Goal: Transaction & Acquisition: Purchase product/service

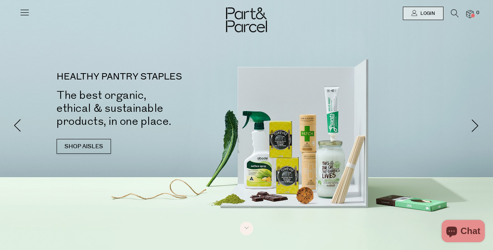
click at [21, 15] on icon at bounding box center [24, 12] width 10 height 10
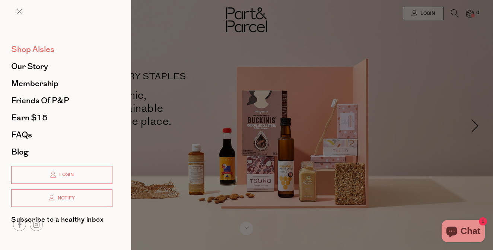
click at [38, 48] on span "Shop Aisles" at bounding box center [32, 50] width 43 height 12
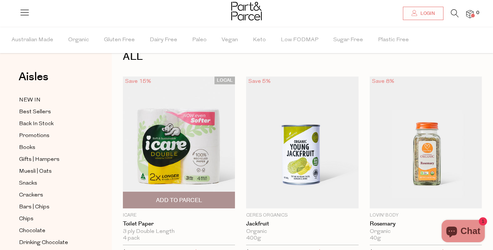
scroll to position [21, 0]
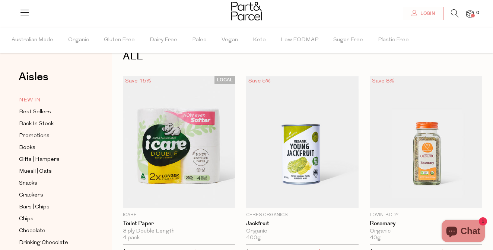
click at [24, 98] on span "NEW IN" at bounding box center [30, 100] width 22 height 9
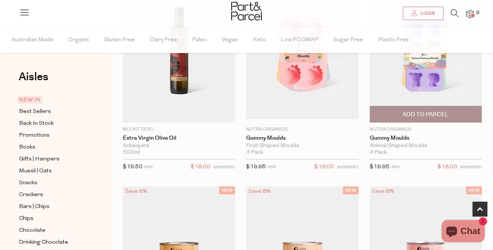
scroll to position [323, 0]
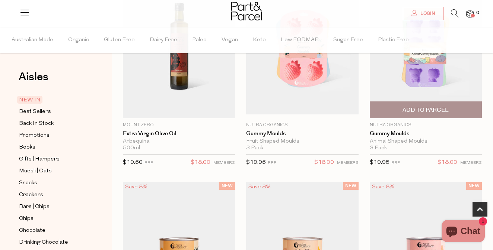
click at [448, 113] on span "Add To Parcel" at bounding box center [425, 110] width 46 height 8
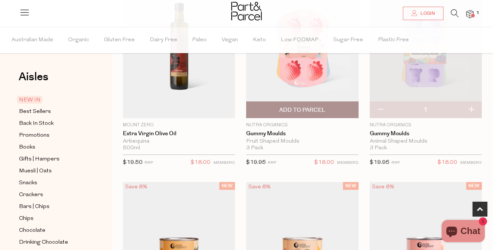
click at [328, 111] on span "Add To Parcel" at bounding box center [302, 110] width 108 height 16
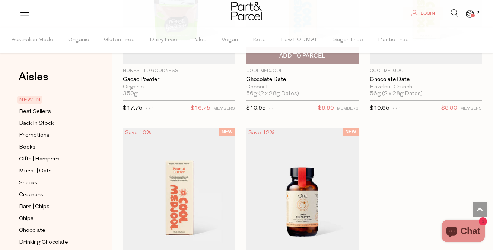
scroll to position [773, 0]
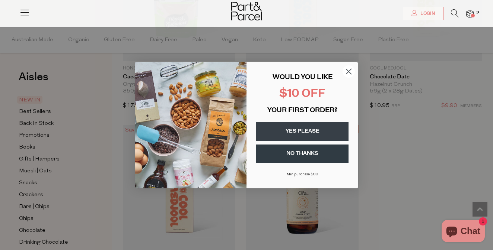
click at [346, 73] on circle "Close dialog" at bounding box center [348, 71] width 12 height 12
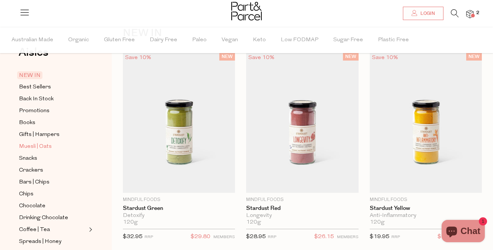
scroll to position [25, 0]
click at [32, 157] on span "Snacks" at bounding box center [28, 158] width 18 height 9
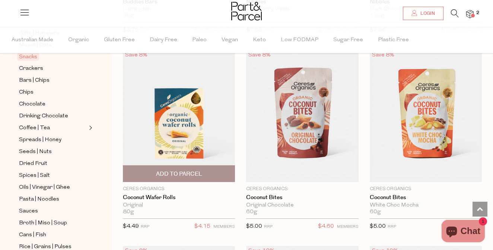
scroll to position [1829, 0]
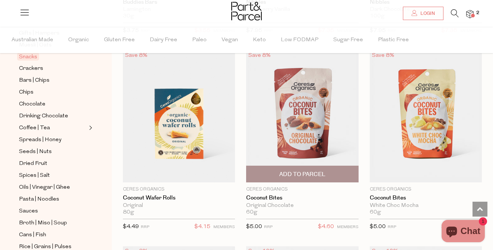
click at [295, 167] on span "Add To Parcel" at bounding box center [302, 174] width 108 height 16
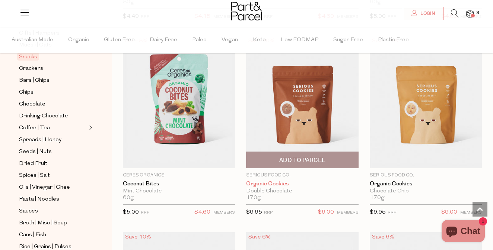
scroll to position [2040, 0]
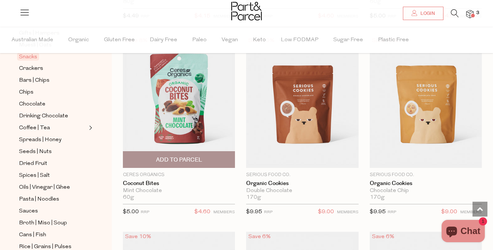
click at [196, 158] on span "Add To Parcel" at bounding box center [179, 160] width 46 height 8
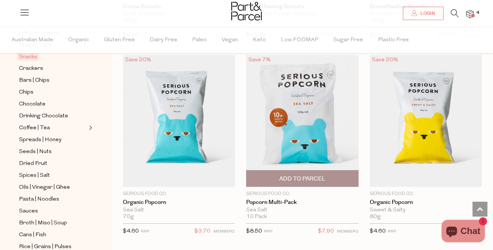
scroll to position [2620, 0]
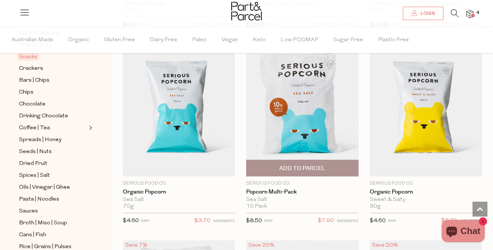
click at [322, 165] on span "Add To Parcel" at bounding box center [302, 169] width 46 height 8
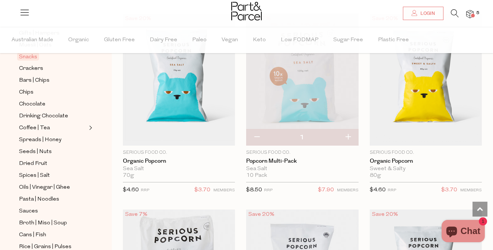
scroll to position [2644, 0]
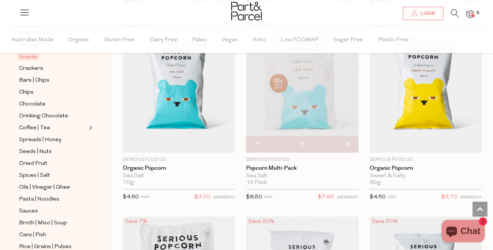
click at [255, 139] on button "button" at bounding box center [256, 145] width 21 height 16
type input "0"
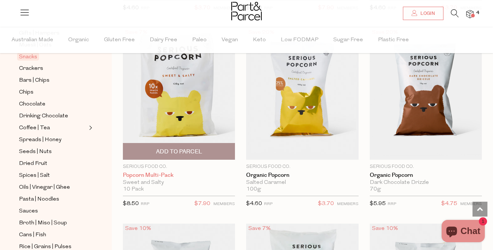
scroll to position [2843, 0]
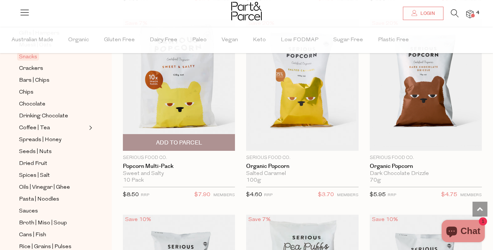
click at [196, 140] on span "Add To Parcel" at bounding box center [179, 143] width 46 height 8
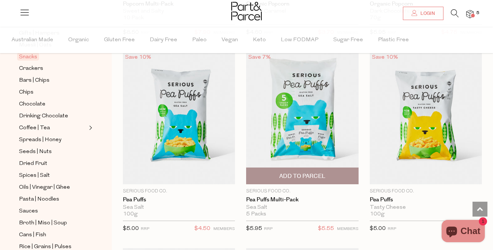
scroll to position [3006, 0]
click at [315, 172] on span "Add To Parcel" at bounding box center [302, 176] width 46 height 8
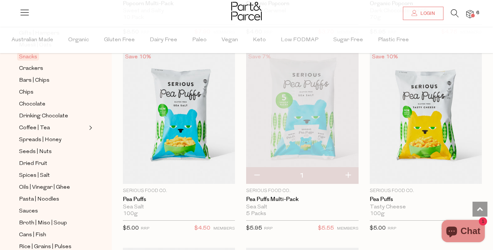
click at [351, 171] on button "button" at bounding box center [347, 176] width 21 height 16
type input "2"
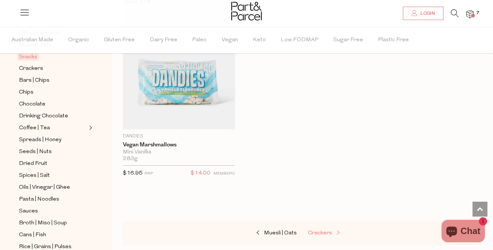
scroll to position [4433, 0]
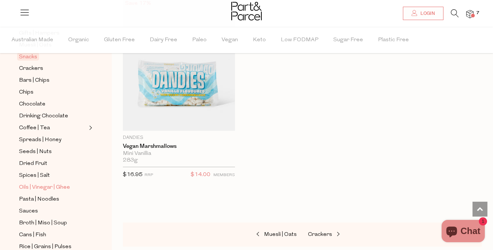
click at [48, 186] on span "Oils | Vinegar | Ghee" at bounding box center [44, 187] width 51 height 9
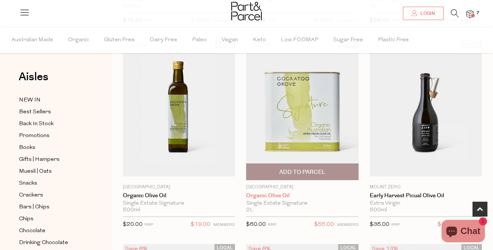
scroll to position [261, 0]
click at [314, 174] on span "Add To Parcel" at bounding box center [302, 173] width 46 height 8
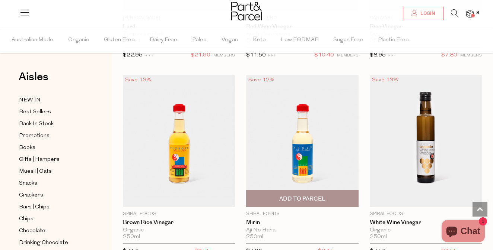
scroll to position [2211, 0]
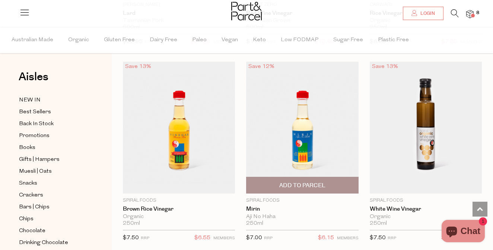
click at [300, 135] on img at bounding box center [302, 128] width 112 height 132
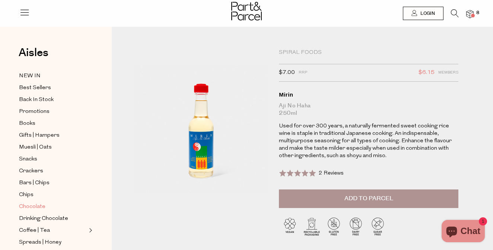
click at [42, 205] on span "Chocolate" at bounding box center [32, 207] width 26 height 9
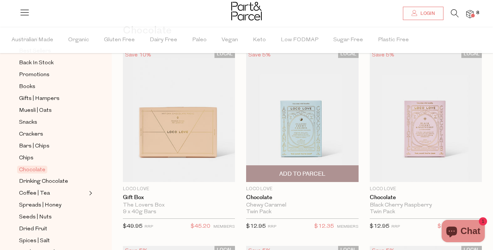
scroll to position [47, 0]
click at [313, 125] on img at bounding box center [302, 117] width 112 height 132
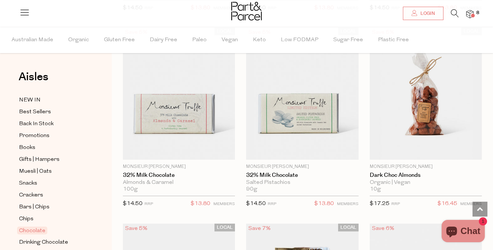
scroll to position [2262, 0]
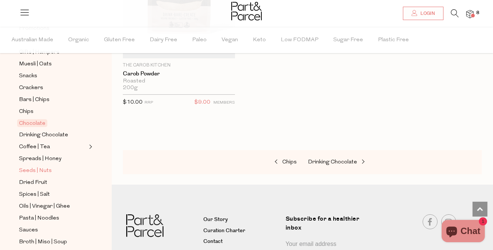
scroll to position [120, 0]
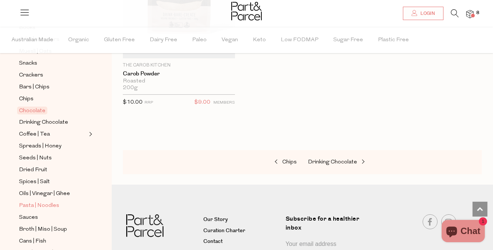
click at [48, 206] on span "Pasta | Noodles" at bounding box center [39, 206] width 40 height 9
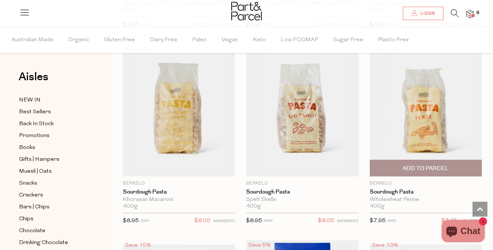
scroll to position [1232, 0]
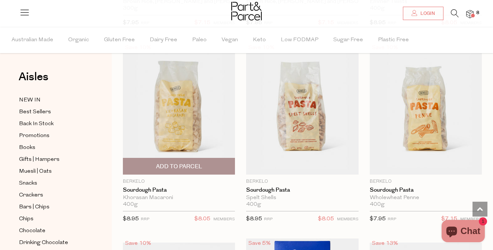
click at [193, 112] on img at bounding box center [179, 109] width 112 height 132
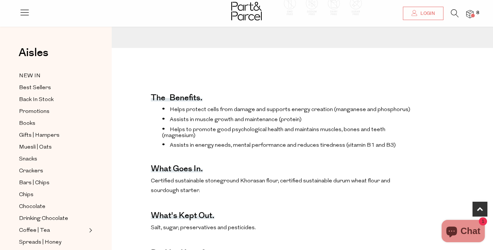
scroll to position [237, 0]
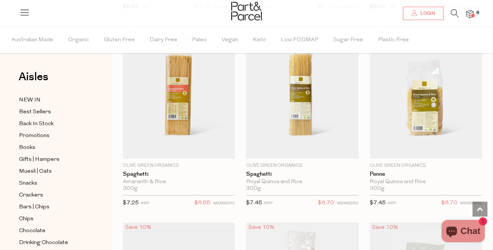
scroll to position [853, 0]
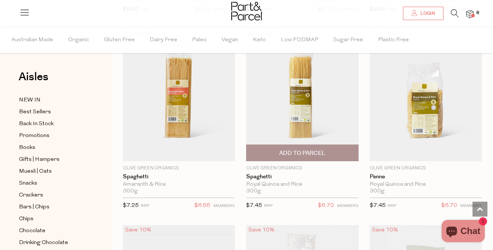
click at [294, 117] on img at bounding box center [302, 95] width 112 height 132
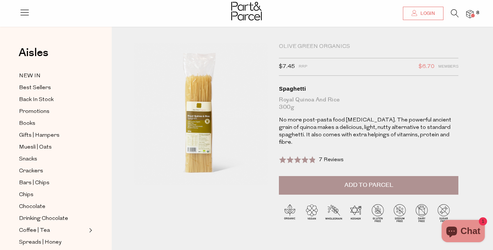
scroll to position [9, 0]
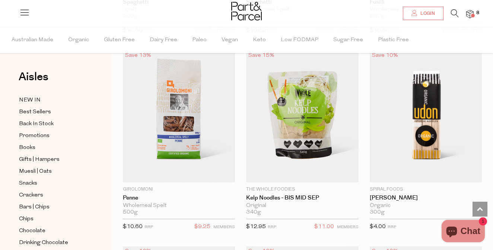
scroll to position [2222, 0]
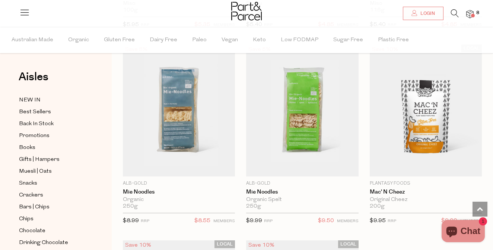
scroll to position [3402, 0]
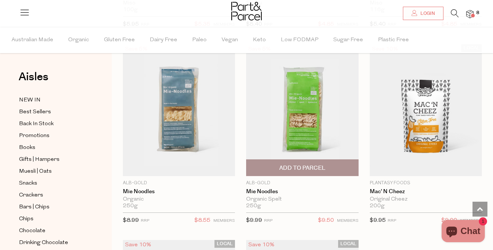
click at [313, 164] on span "Add To Parcel" at bounding box center [302, 168] width 46 height 8
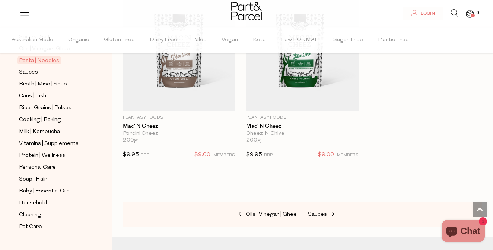
scroll to position [269, 0]
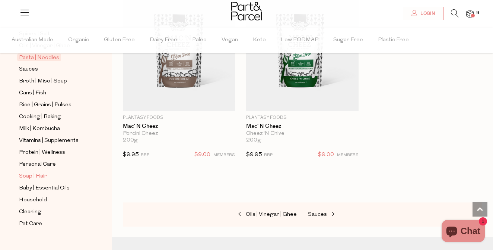
click at [41, 176] on span "Soap | Hair" at bounding box center [33, 176] width 28 height 9
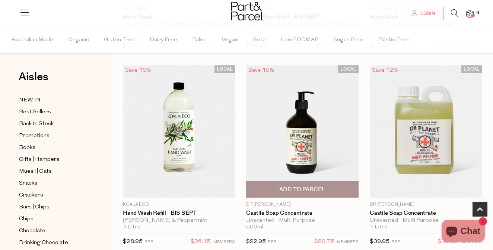
scroll to position [256, 0]
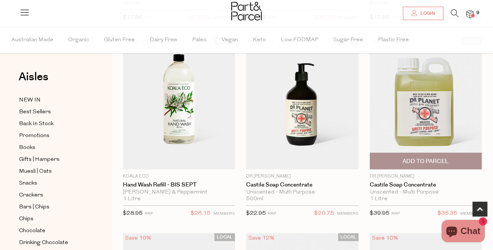
click at [428, 164] on span "Add To Parcel" at bounding box center [425, 162] width 46 height 8
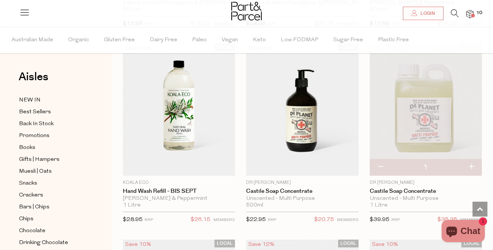
scroll to position [249, 0]
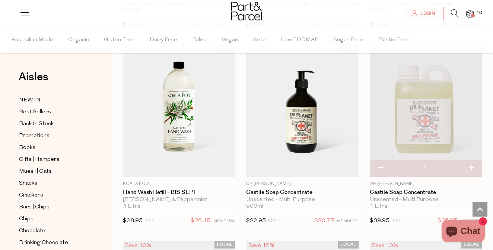
click at [433, 125] on img at bounding box center [426, 111] width 112 height 132
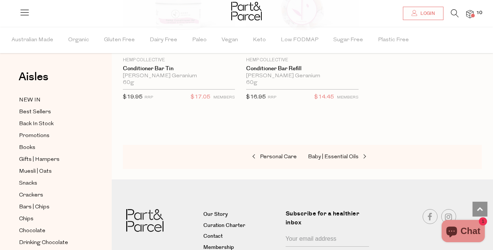
scroll to position [3121, 0]
click at [316, 154] on span "Baby | Essential Oils" at bounding box center [333, 157] width 51 height 6
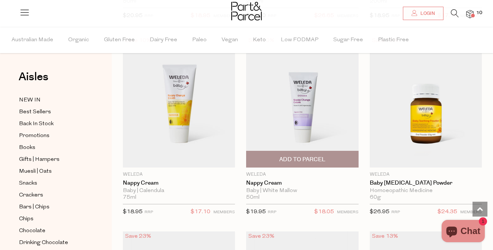
scroll to position [454, 0]
click at [306, 105] on img at bounding box center [302, 101] width 112 height 132
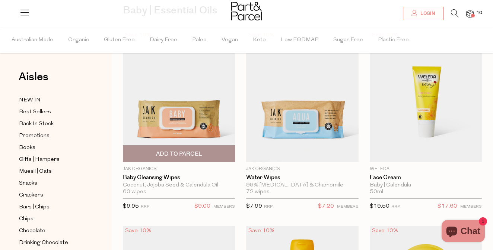
scroll to position [68, 0]
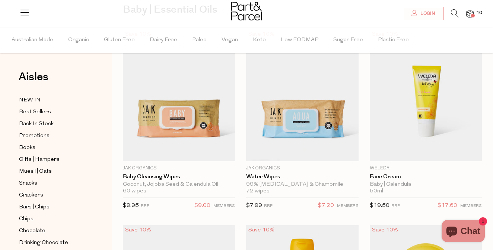
click at [455, 14] on icon at bounding box center [455, 13] width 8 height 8
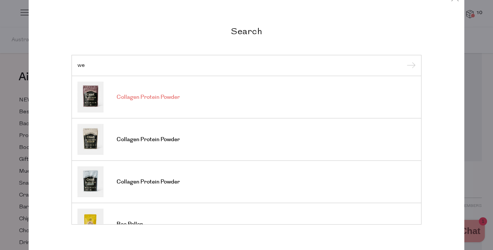
type input "we"
click at [162, 99] on span "Collagen Protein Powder" at bounding box center [147, 97] width 63 height 7
